Goal: Transaction & Acquisition: Purchase product/service

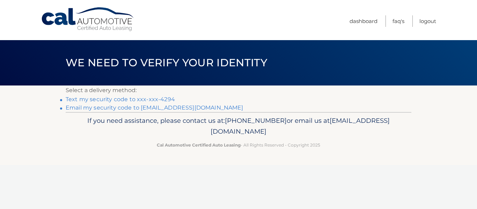
click at [124, 97] on link "Text my security code to xxx-xxx-4294" at bounding box center [120, 99] width 109 height 7
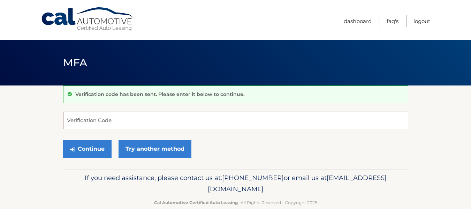
click at [105, 119] on input "Verification Code" at bounding box center [235, 120] width 345 height 17
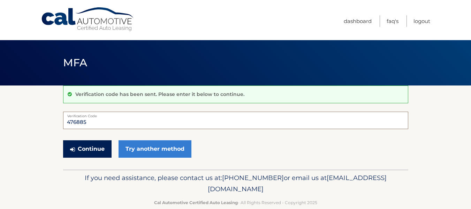
type input "476885"
click at [87, 154] on button "Continue" at bounding box center [87, 148] width 49 height 17
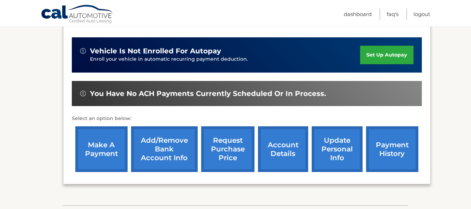
scroll to position [174, 0]
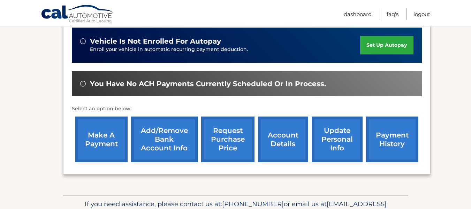
click at [104, 135] on link "make a payment" at bounding box center [101, 140] width 52 height 46
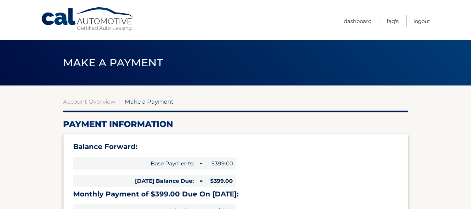
select select "OGIwZmQ3M2MtMDdkZi00ZWEyLWIyNmYtMWJhMmRjYTM5OTg1"
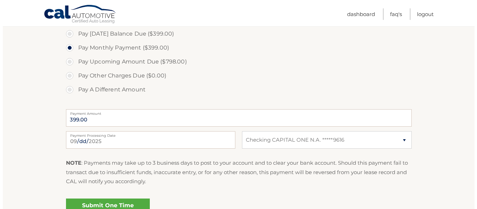
scroll to position [279, 0]
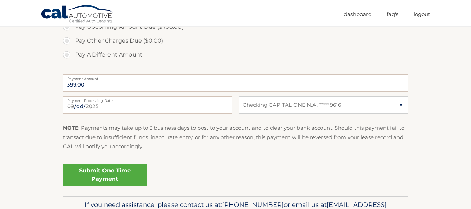
click at [112, 176] on link "Submit One Time Payment" at bounding box center [105, 175] width 84 height 22
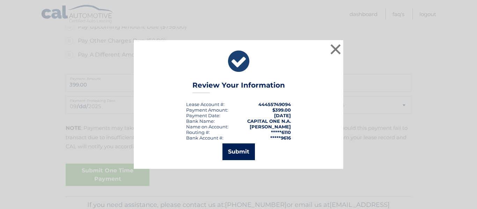
click at [229, 154] on button "Submit" at bounding box center [238, 151] width 32 height 17
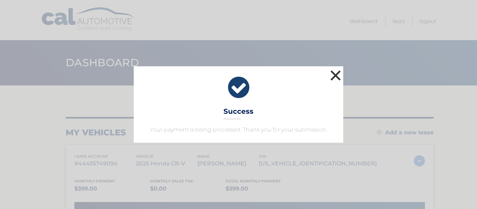
click at [334, 79] on button "×" at bounding box center [335, 75] width 14 height 14
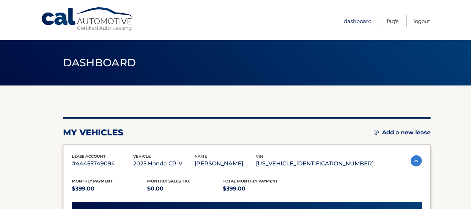
click at [358, 23] on link "Dashboard" at bounding box center [358, 21] width 28 height 12
click at [423, 21] on link "Logout" at bounding box center [422, 21] width 17 height 12
